Goal: Information Seeking & Learning: Learn about a topic

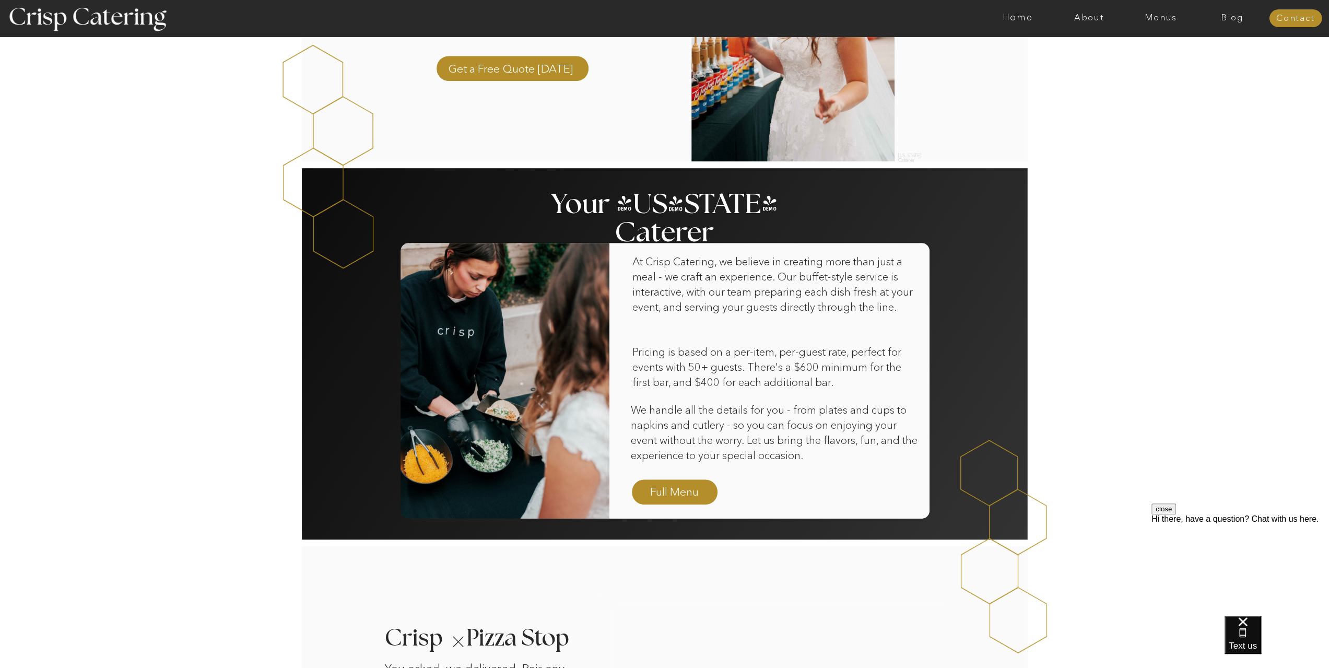
scroll to position [418, 0]
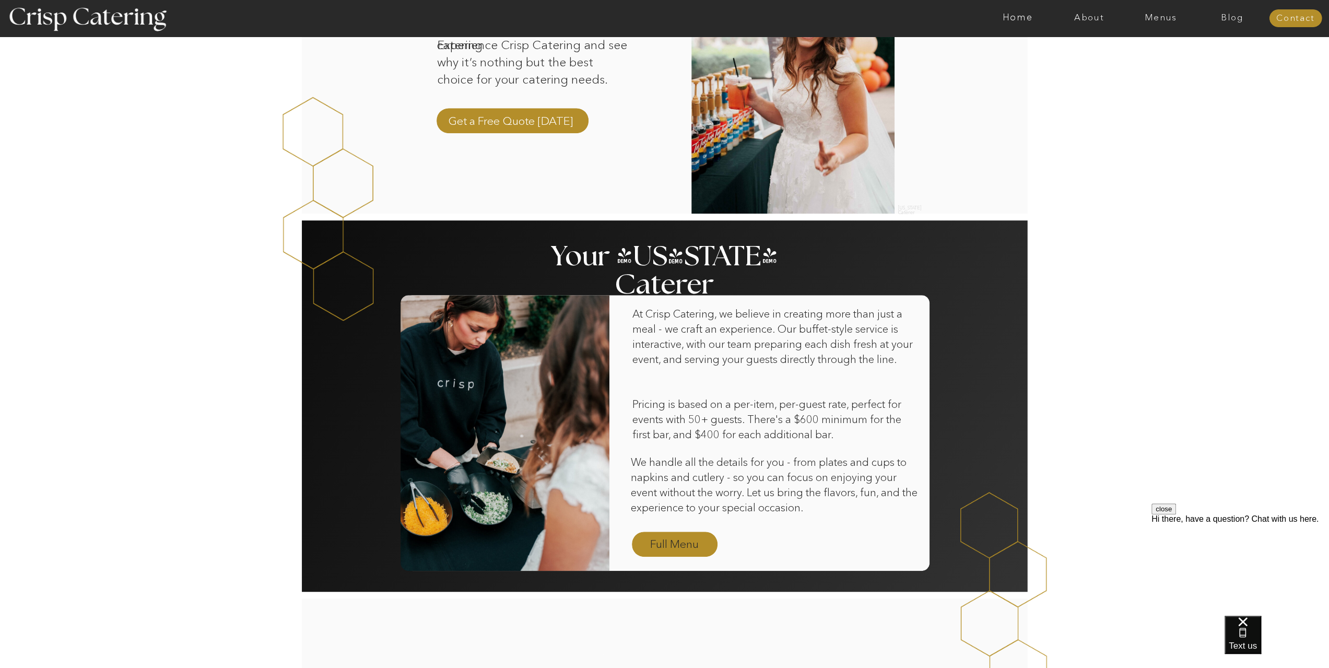
click at [662, 546] on nav "Full Menu" at bounding box center [674, 545] width 61 height 18
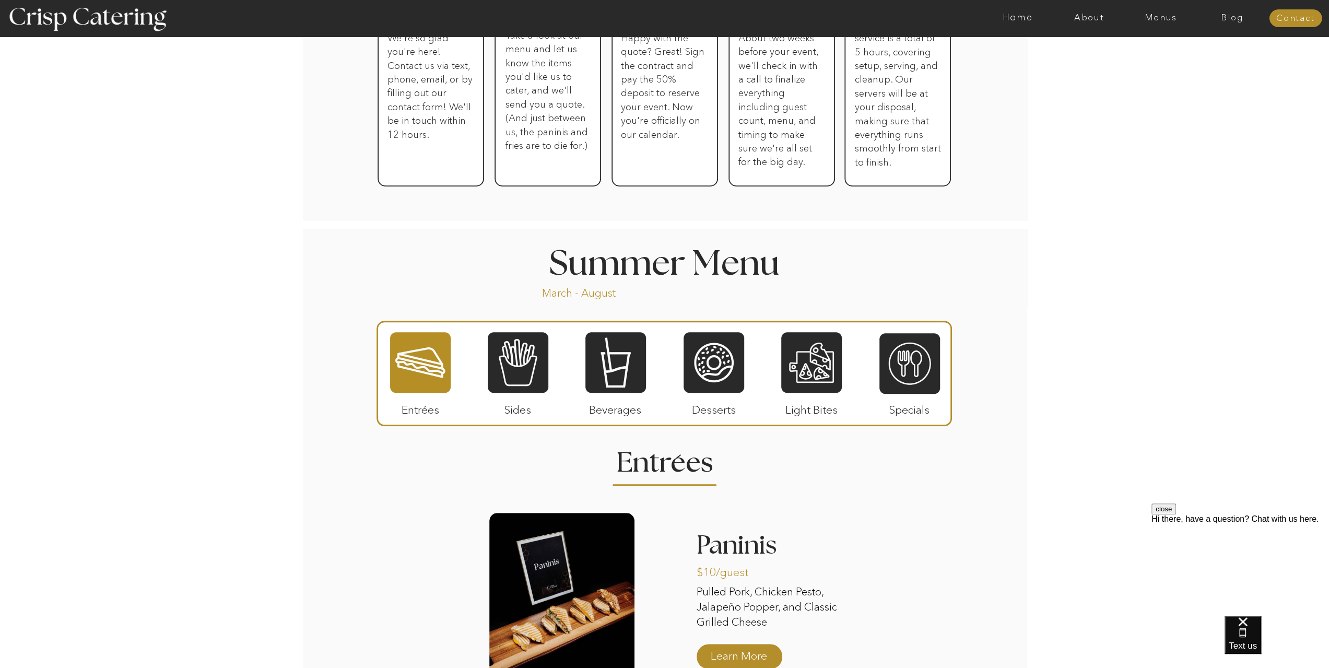
scroll to position [769, 0]
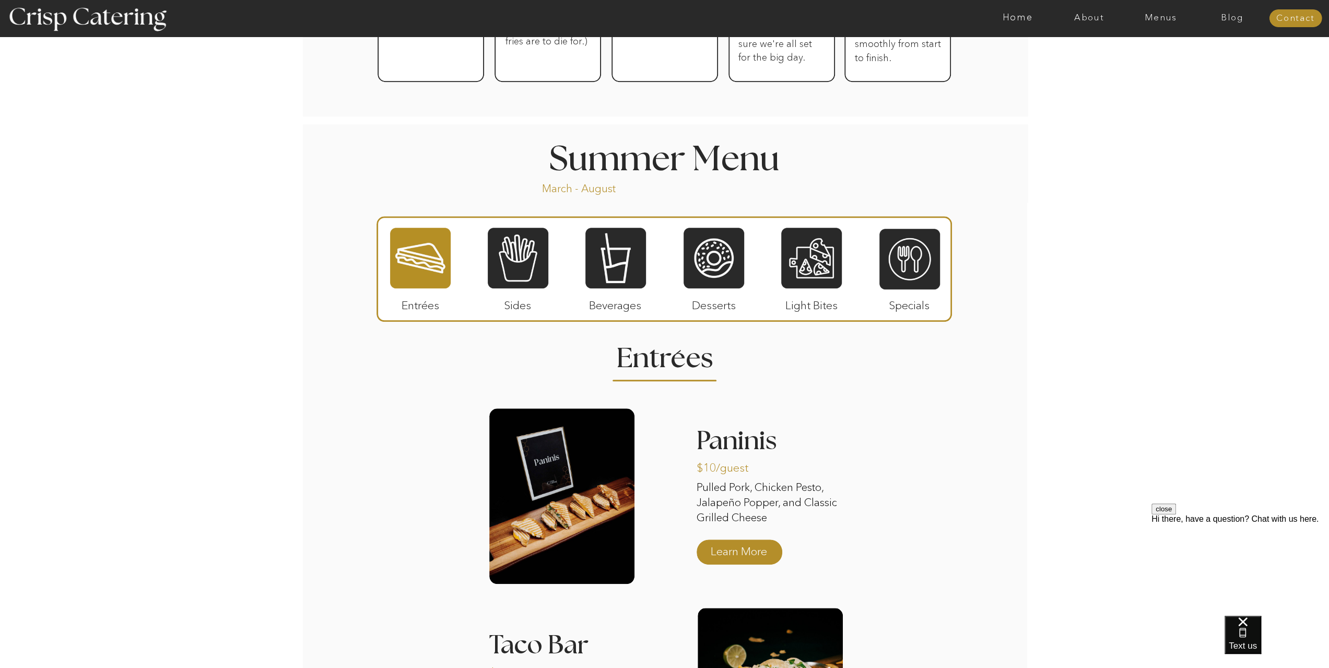
click at [421, 256] on div at bounding box center [420, 258] width 61 height 63
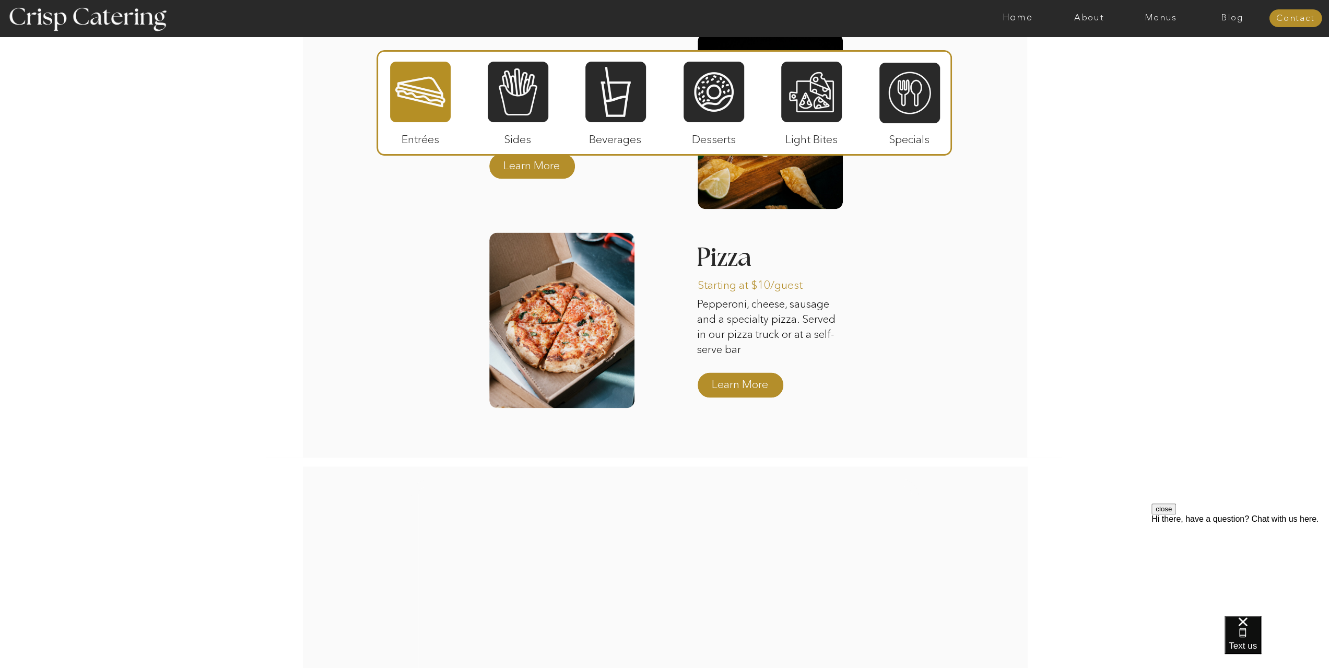
scroll to position [1187, 0]
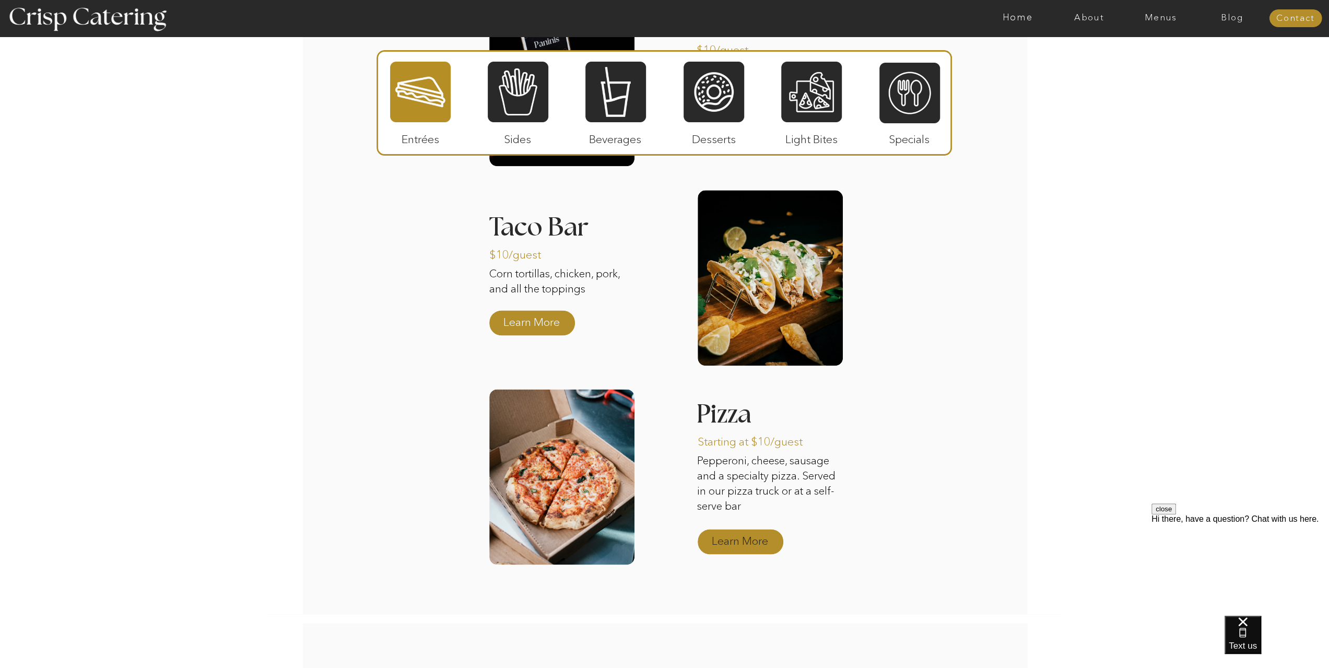
click at [736, 549] on p "Learn More" at bounding box center [739, 539] width 69 height 30
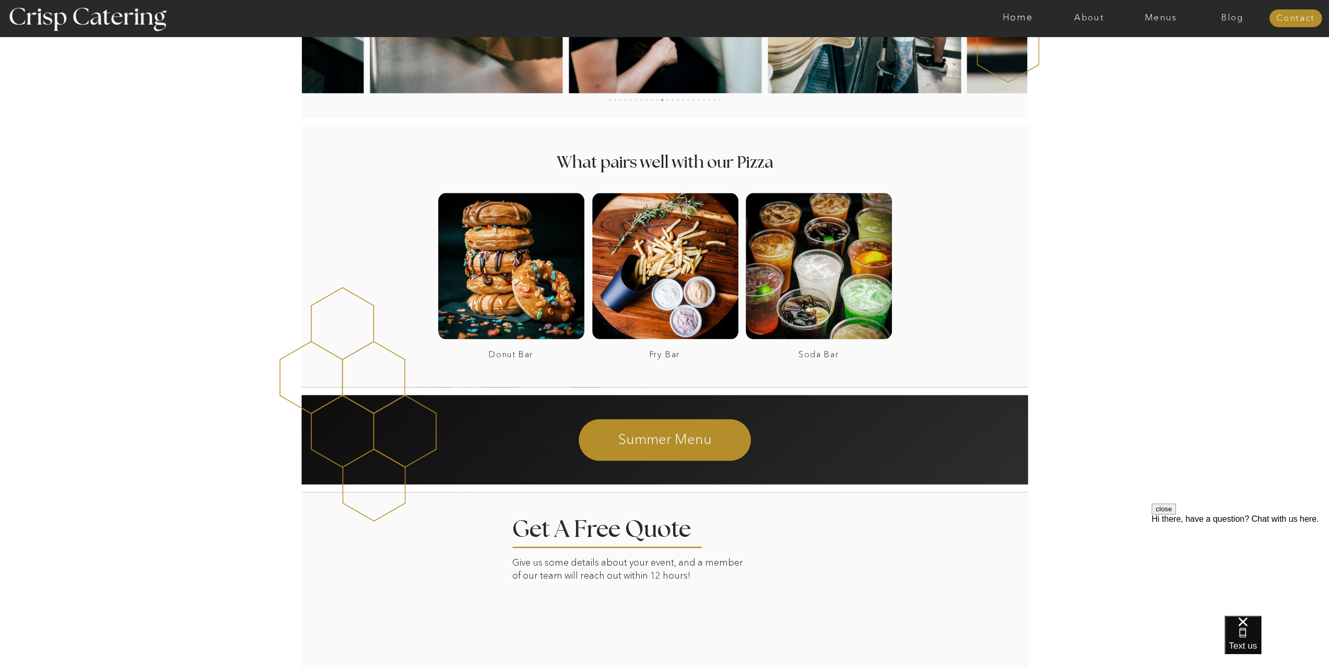
scroll to position [1827, 0]
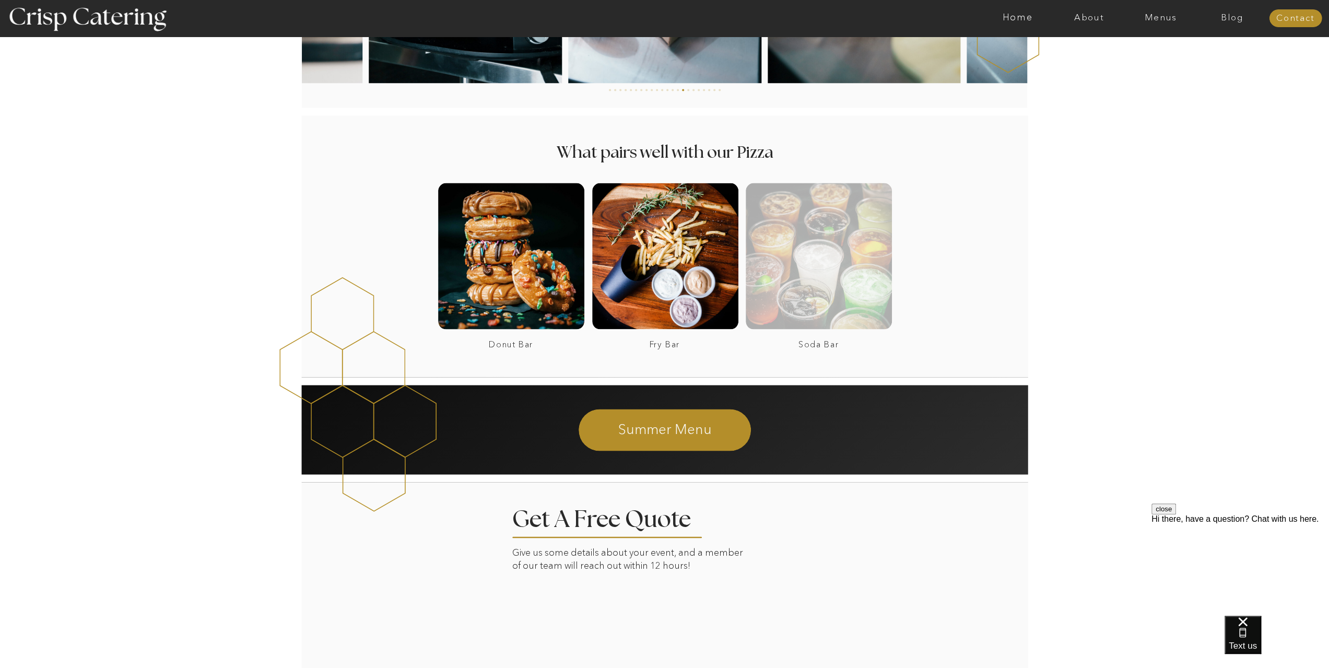
click at [848, 282] on div at bounding box center [818, 256] width 146 height 146
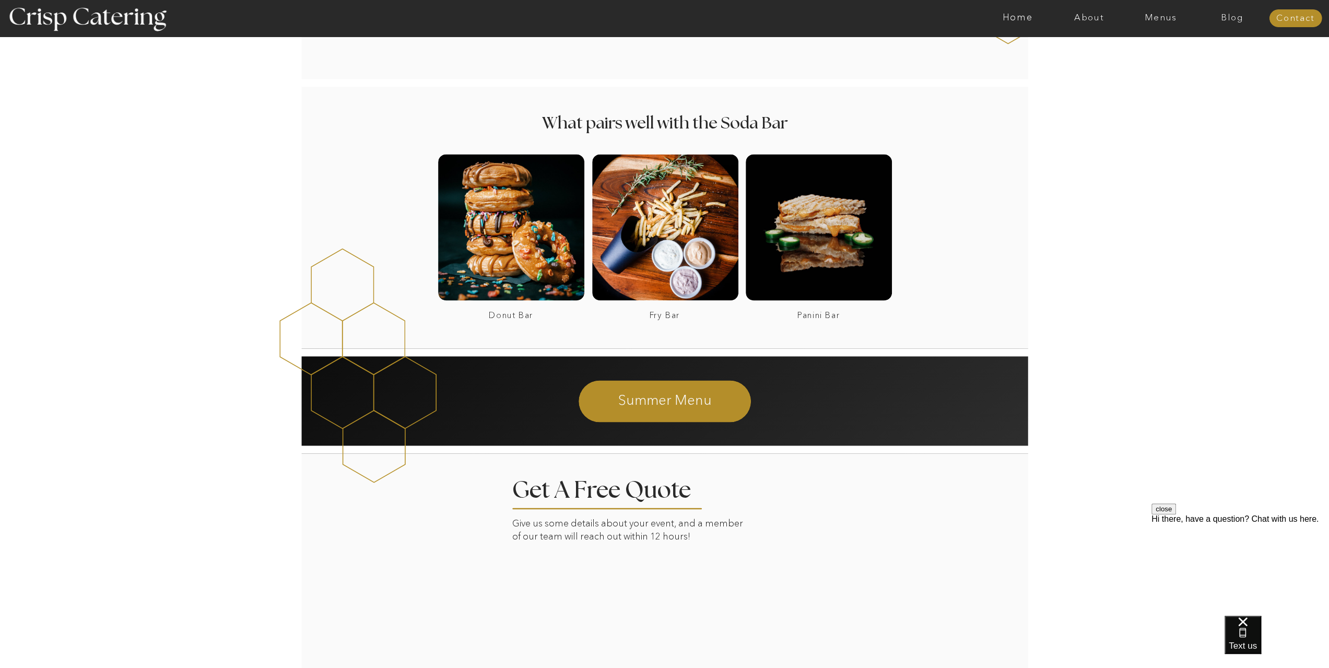
scroll to position [1409, 0]
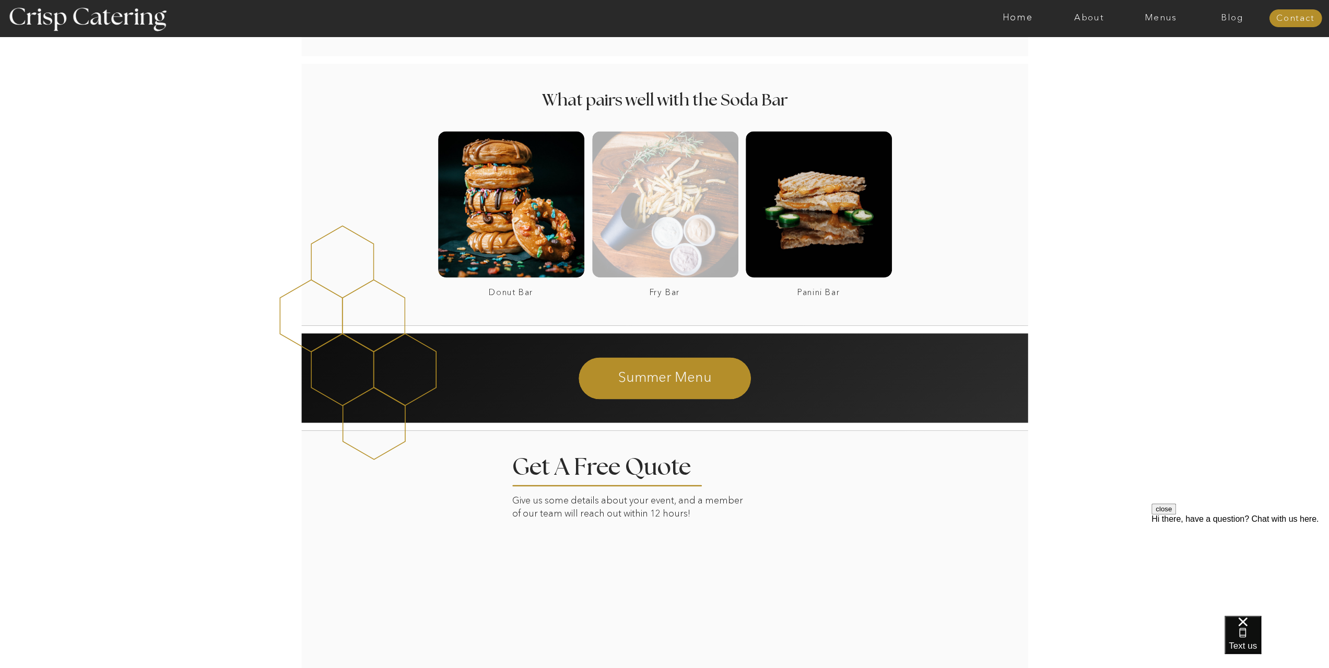
click at [657, 235] on div at bounding box center [665, 204] width 146 height 146
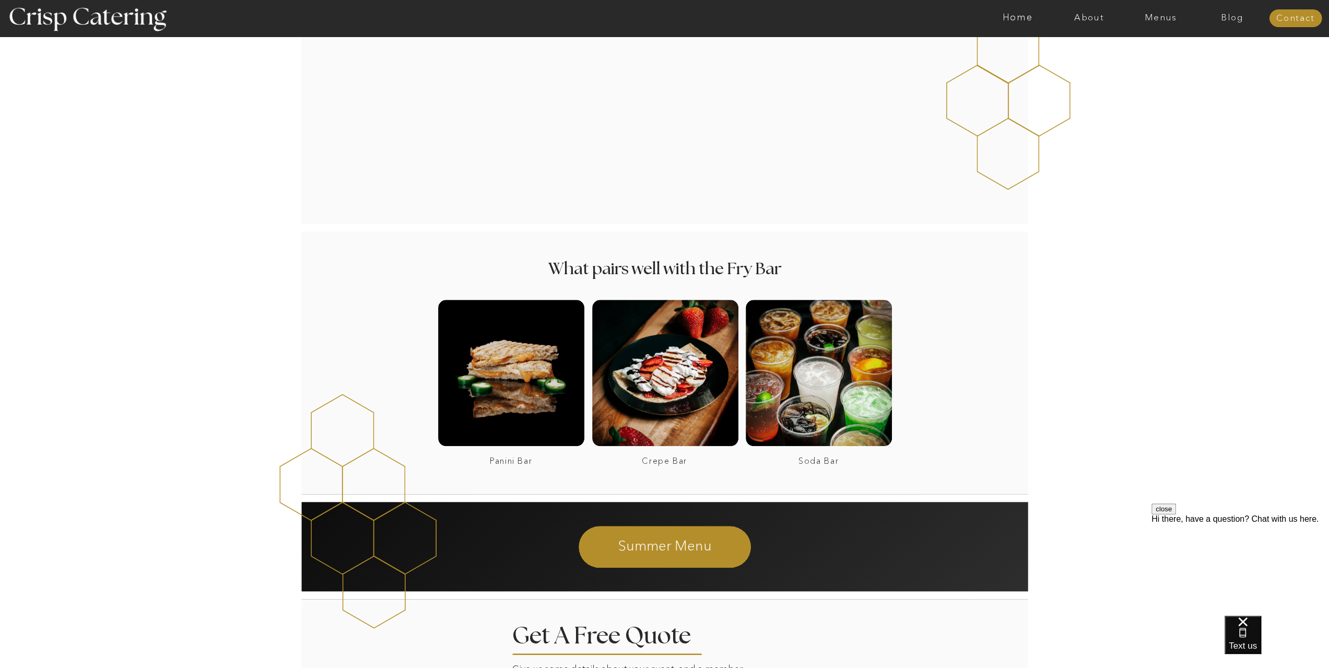
scroll to position [835, 0]
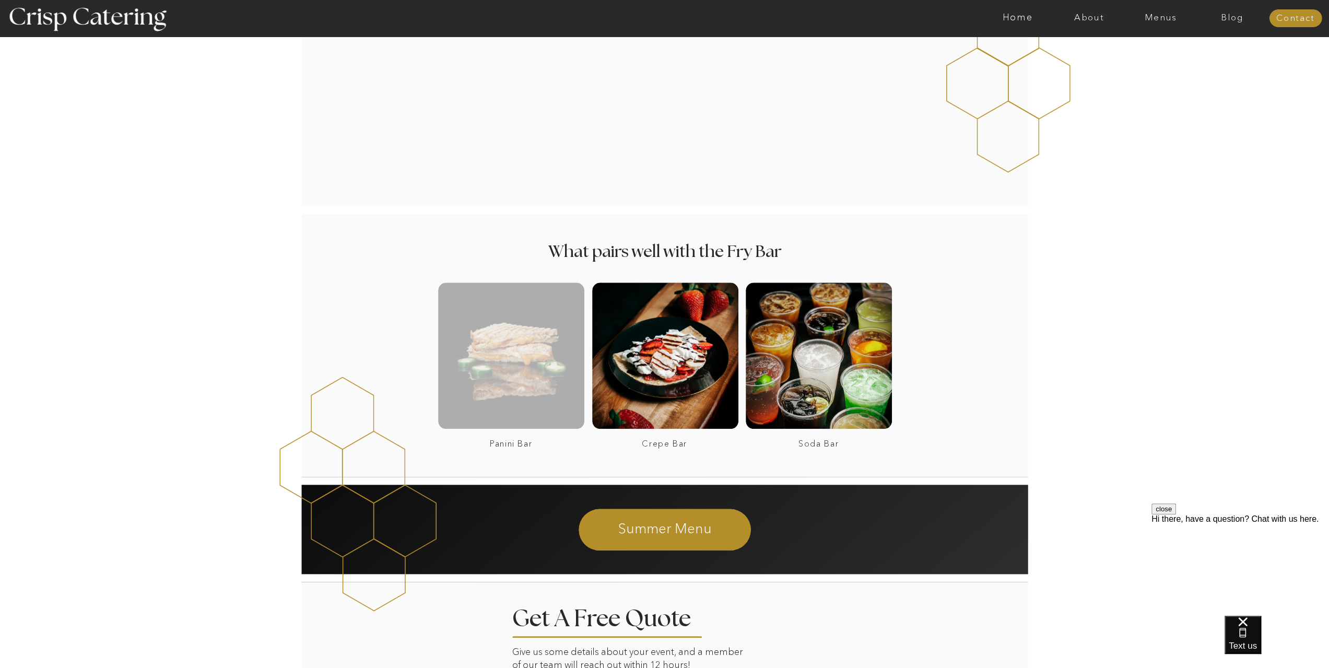
click at [461, 360] on div at bounding box center [511, 355] width 146 height 146
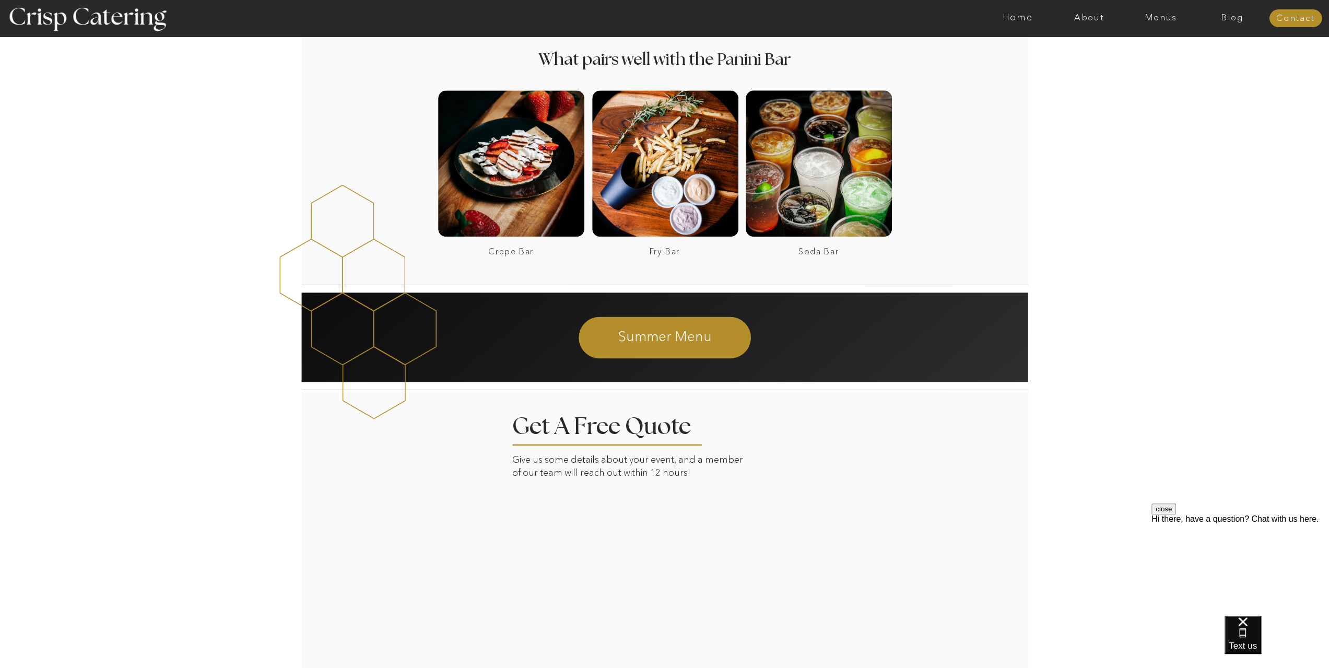
scroll to position [1548, 0]
